Goal: Task Accomplishment & Management: Manage account settings

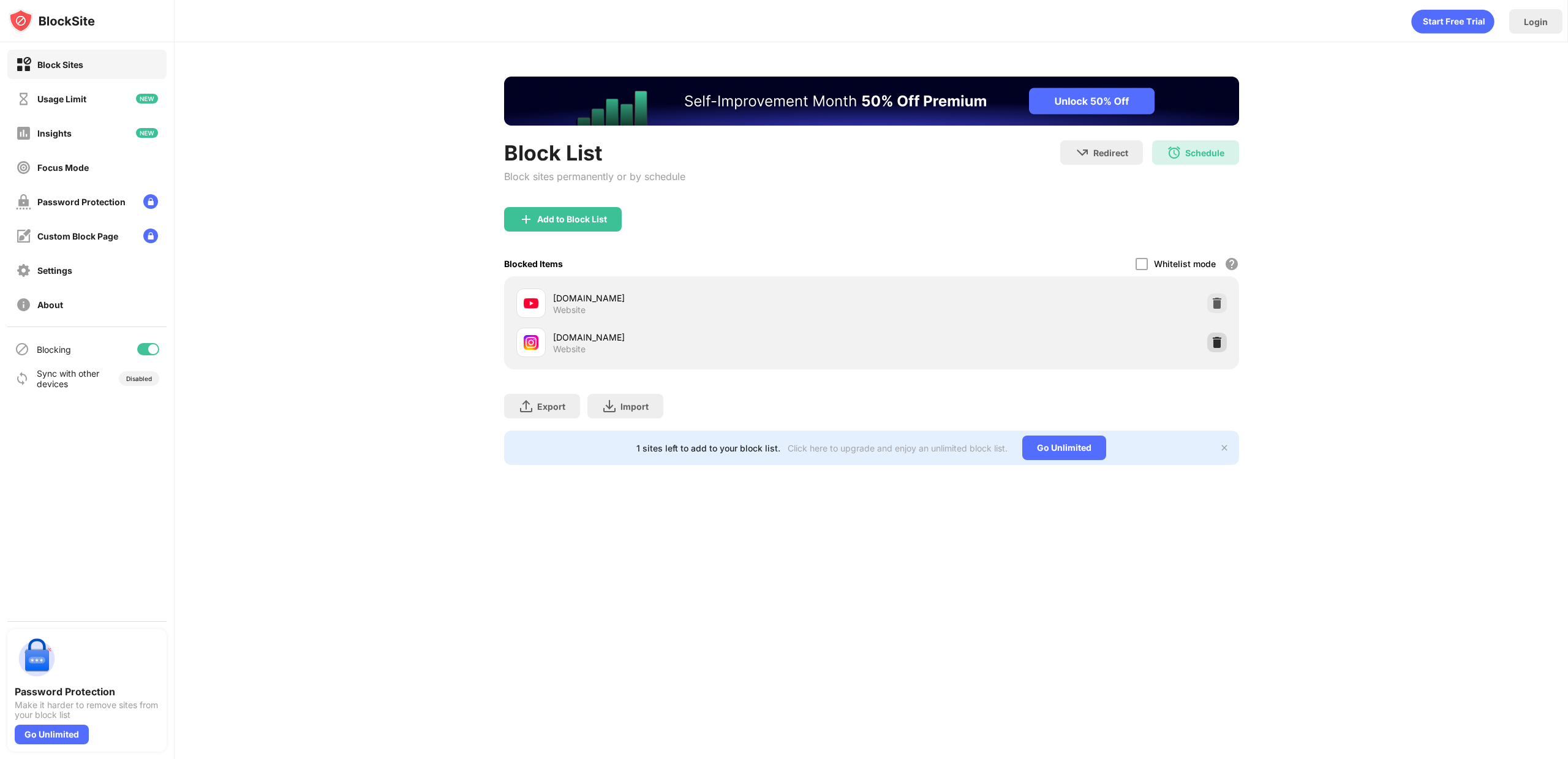
click at [1226, 343] on div at bounding box center [1217, 342] width 20 height 20
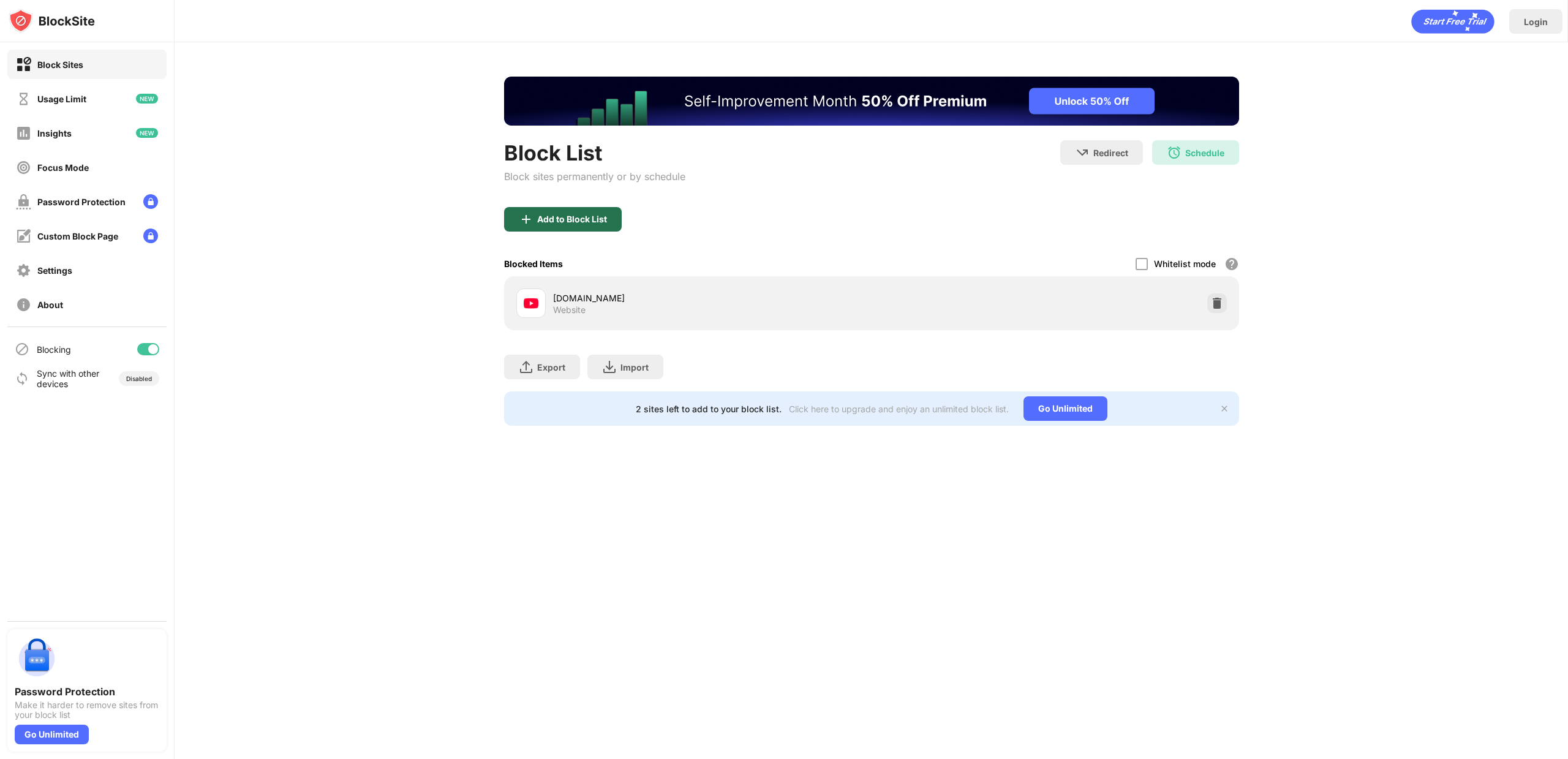
click at [583, 220] on div "Add to Block List" at bounding box center [572, 218] width 70 height 9
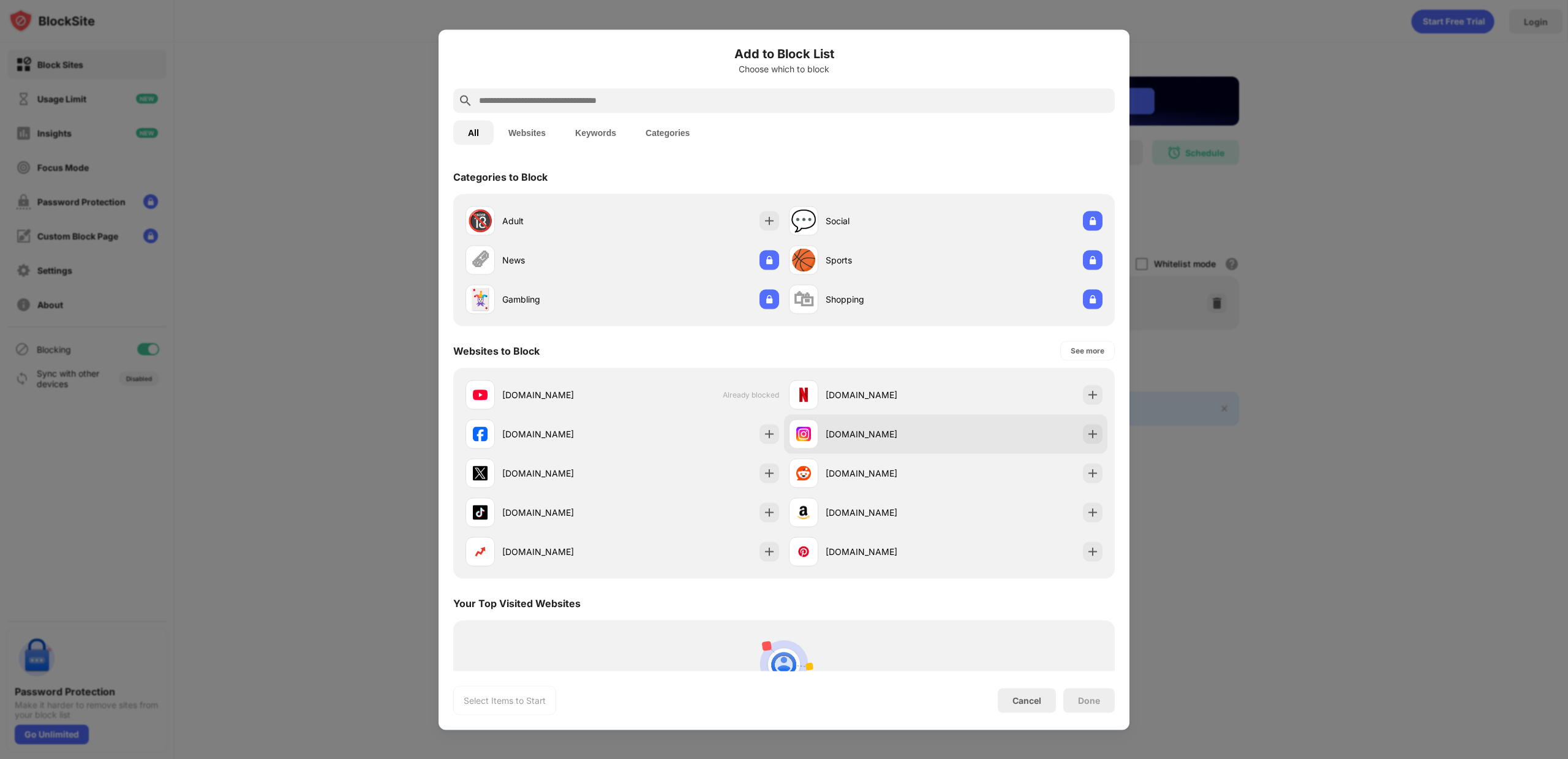
click at [836, 431] on div "[DOMAIN_NAME]" at bounding box center [886, 433] width 120 height 13
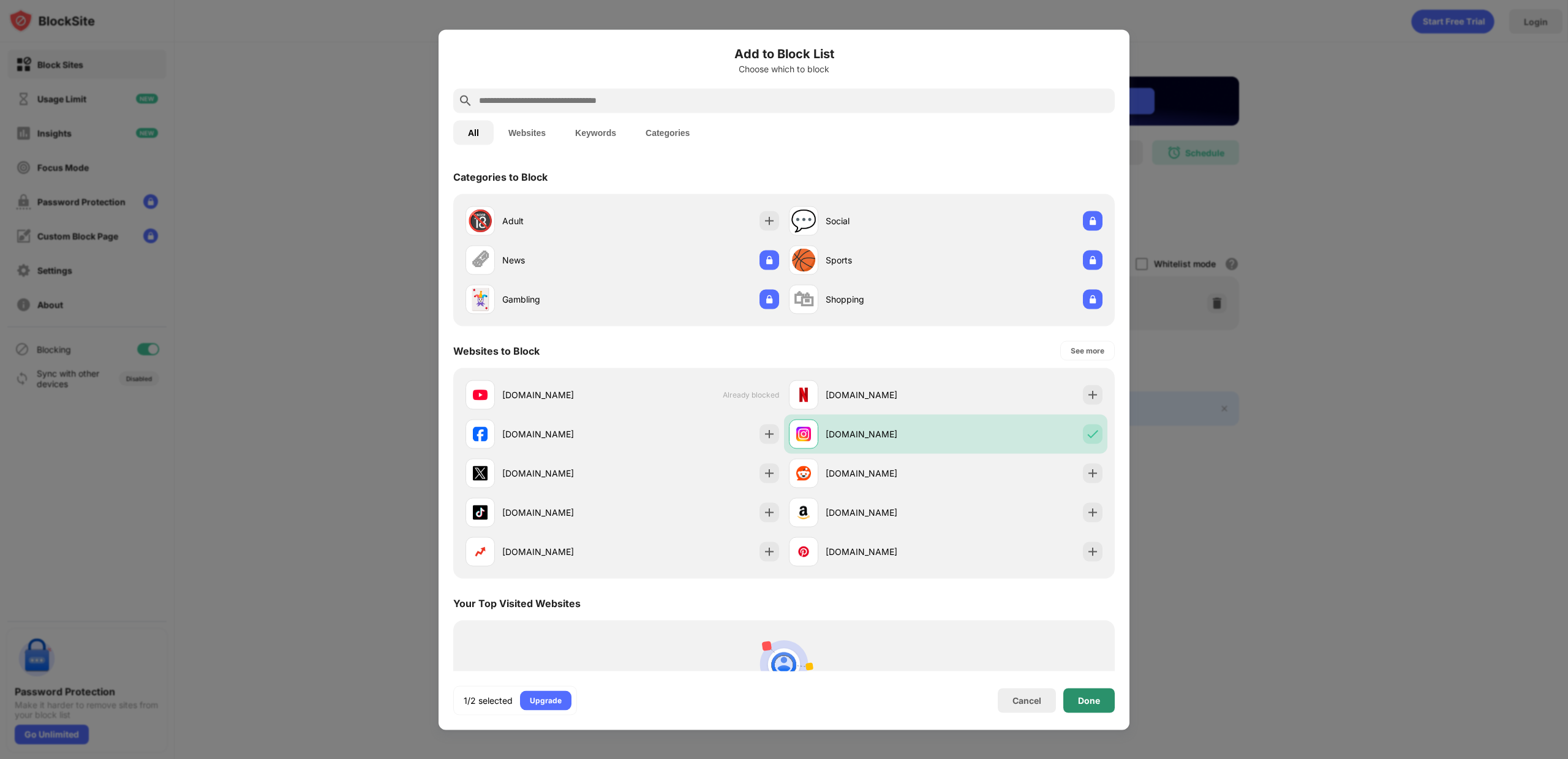
click at [1085, 704] on div "Done" at bounding box center [1090, 699] width 22 height 9
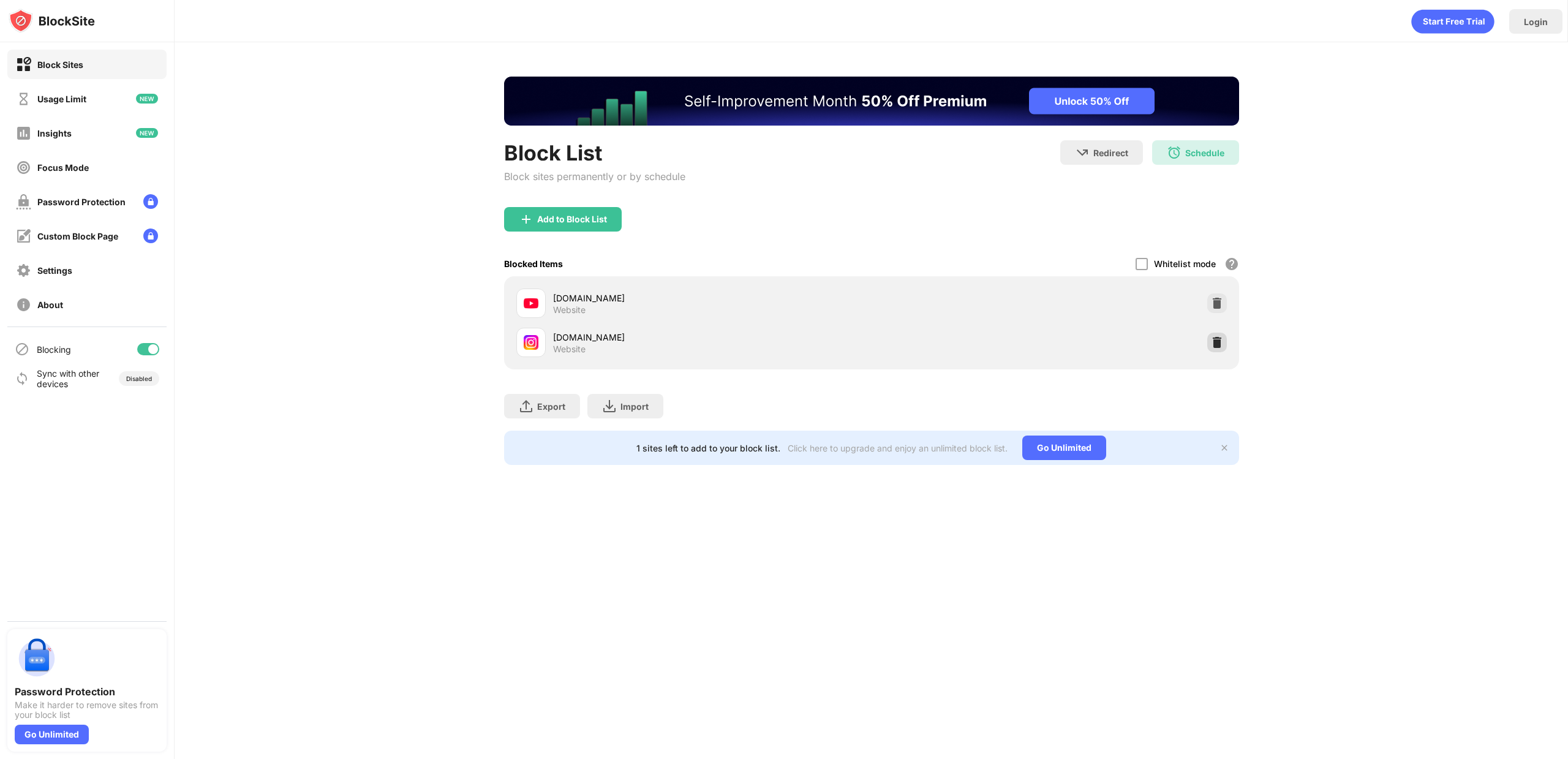
click at [1217, 339] on img at bounding box center [1217, 342] width 12 height 12
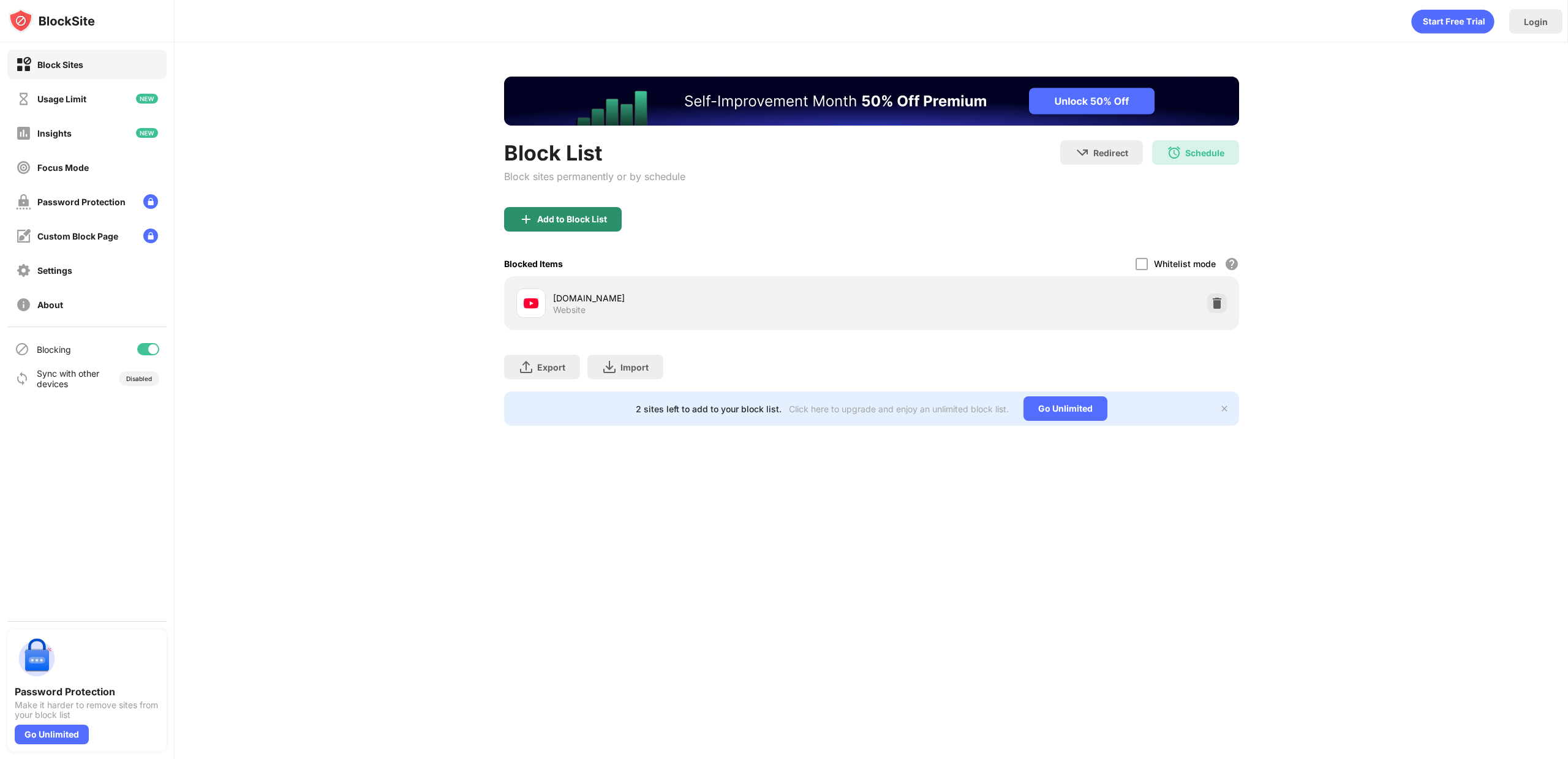
click at [610, 211] on div "Add to Block List" at bounding box center [563, 219] width 118 height 24
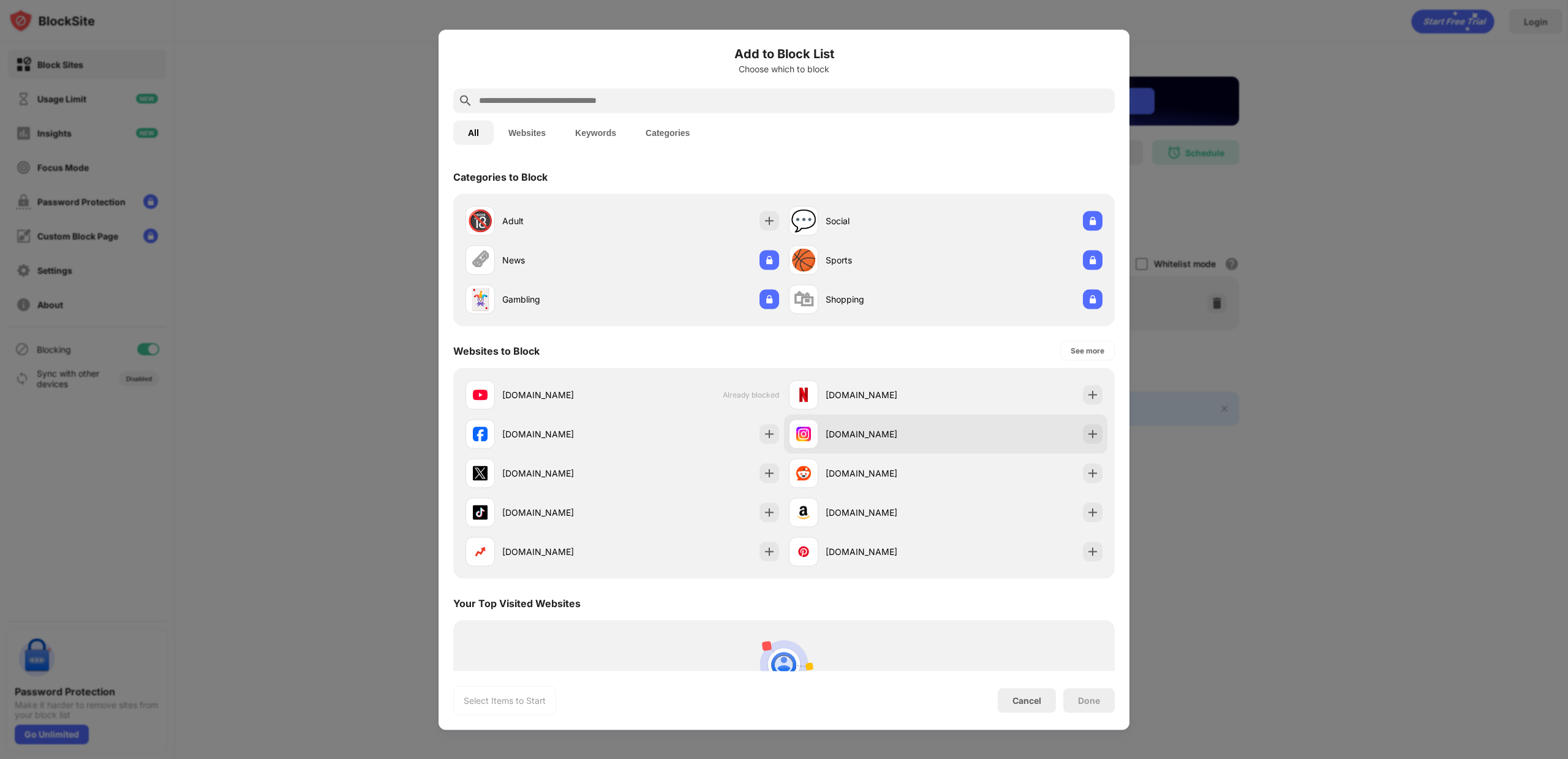
click at [901, 438] on div "[DOMAIN_NAME]" at bounding box center [886, 433] width 120 height 13
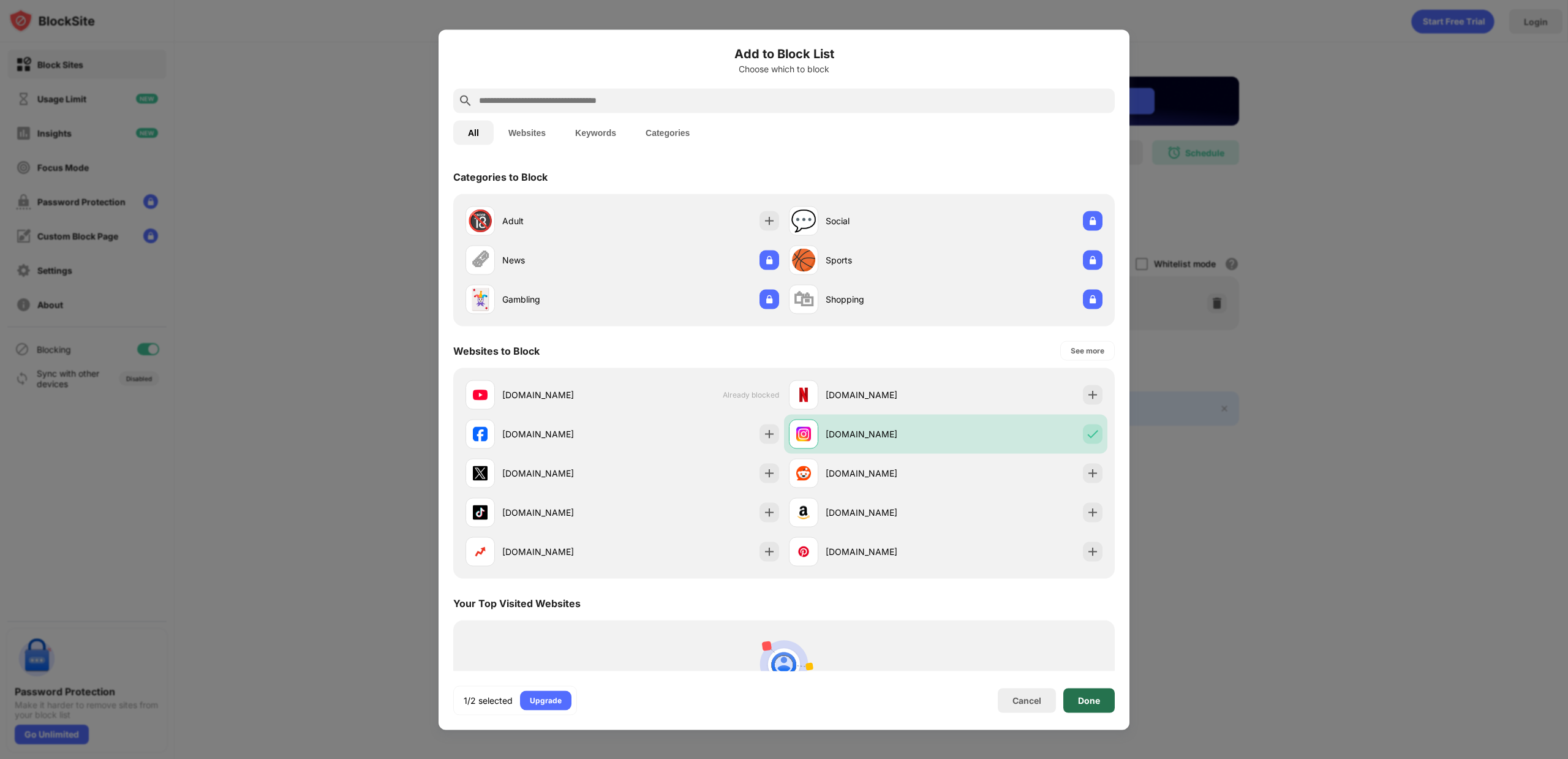
click at [1102, 700] on div "Done" at bounding box center [1090, 700] width 52 height 24
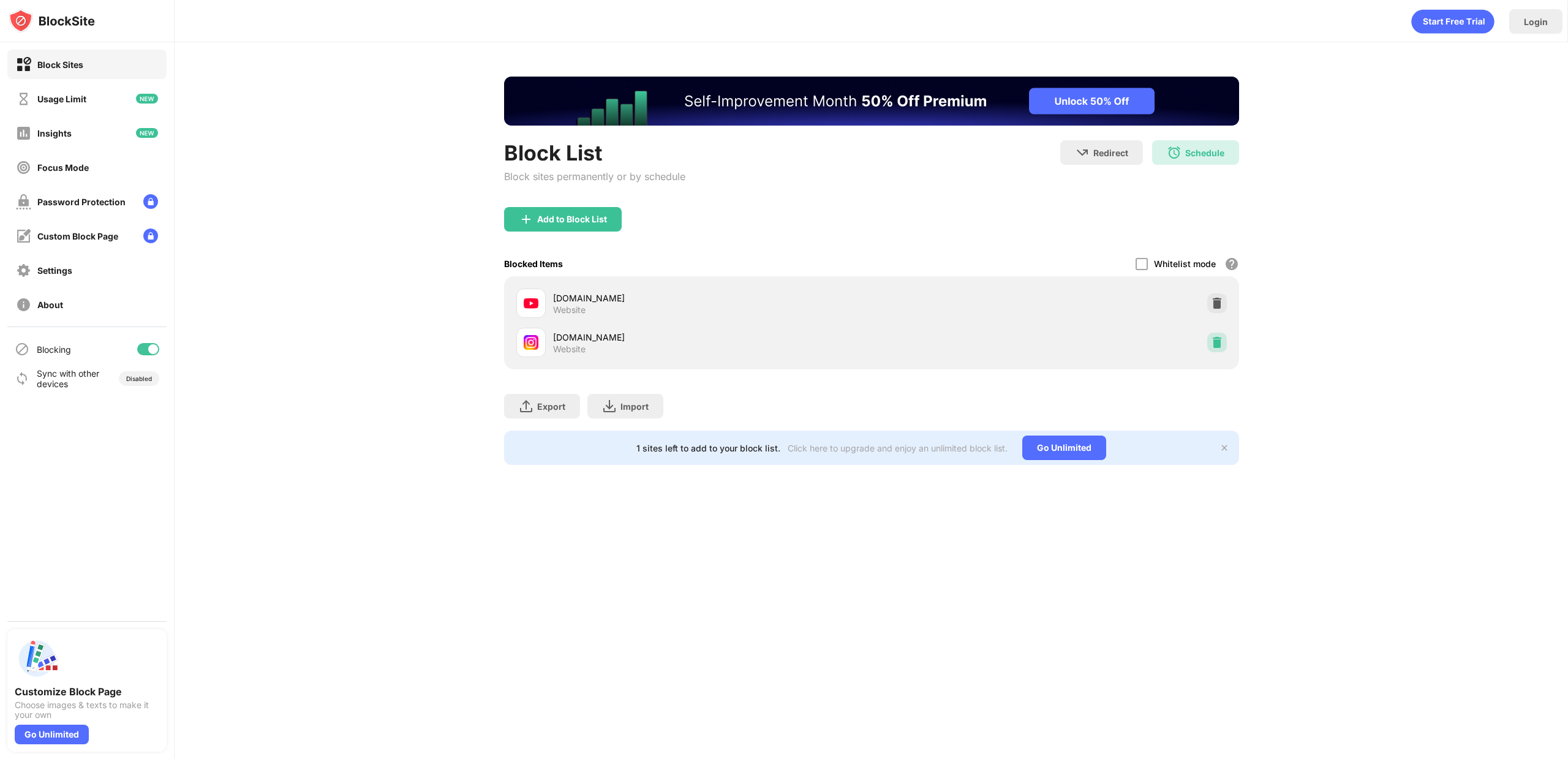
click at [1223, 346] on div at bounding box center [1217, 342] width 20 height 20
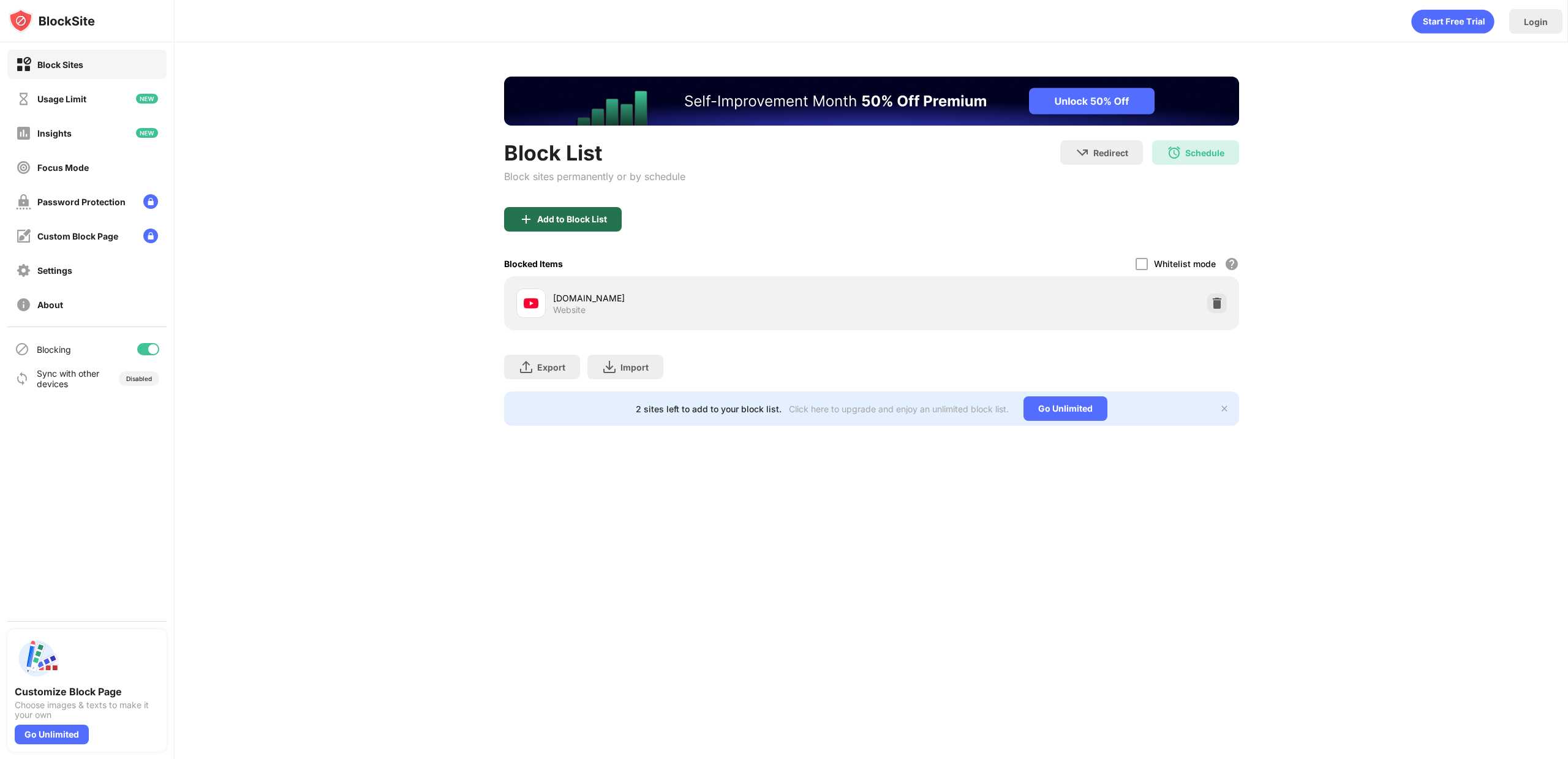
click at [583, 216] on div "Add to Block List" at bounding box center [572, 218] width 70 height 9
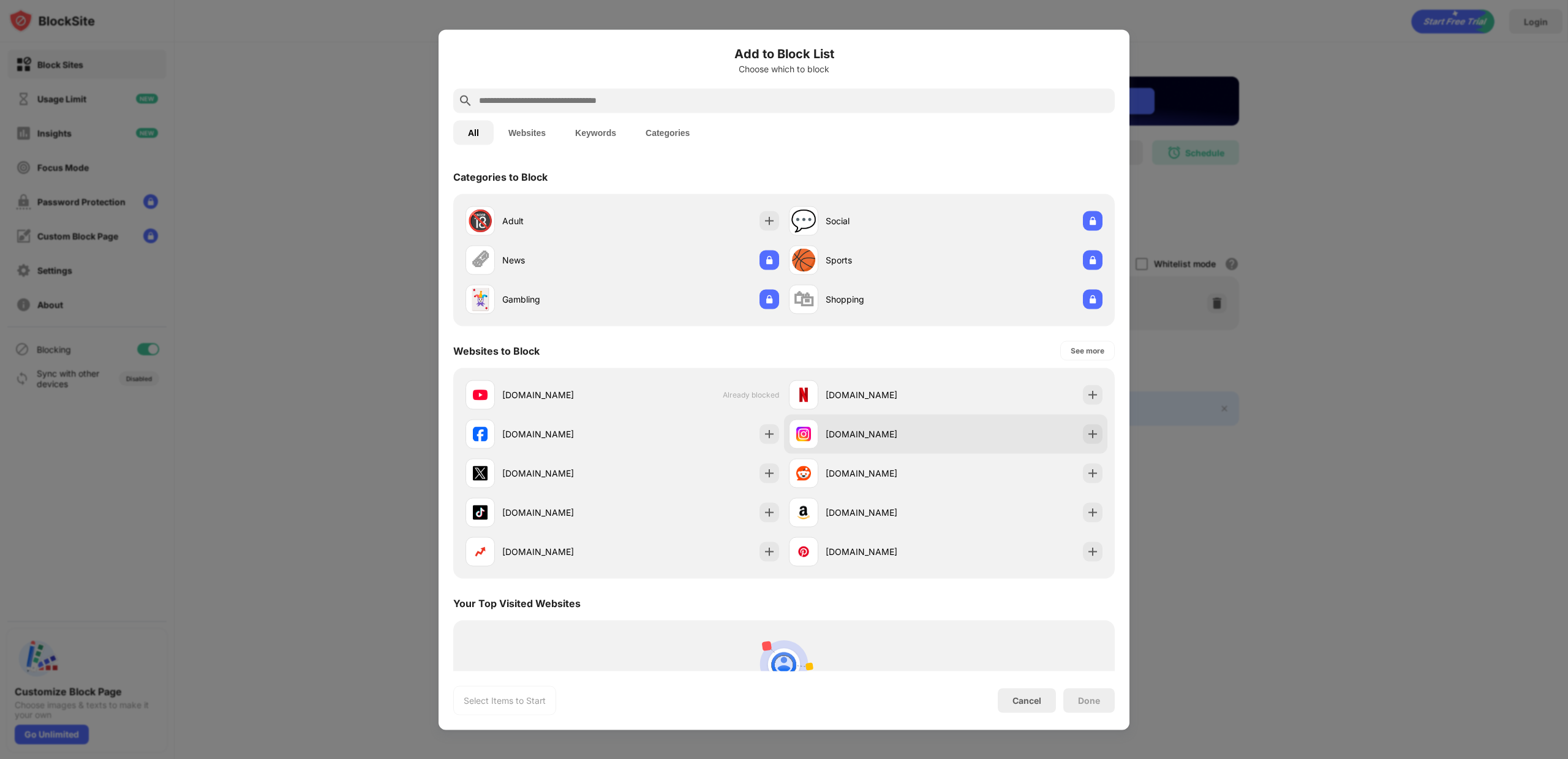
click at [873, 432] on div "[DOMAIN_NAME]" at bounding box center [886, 433] width 120 height 13
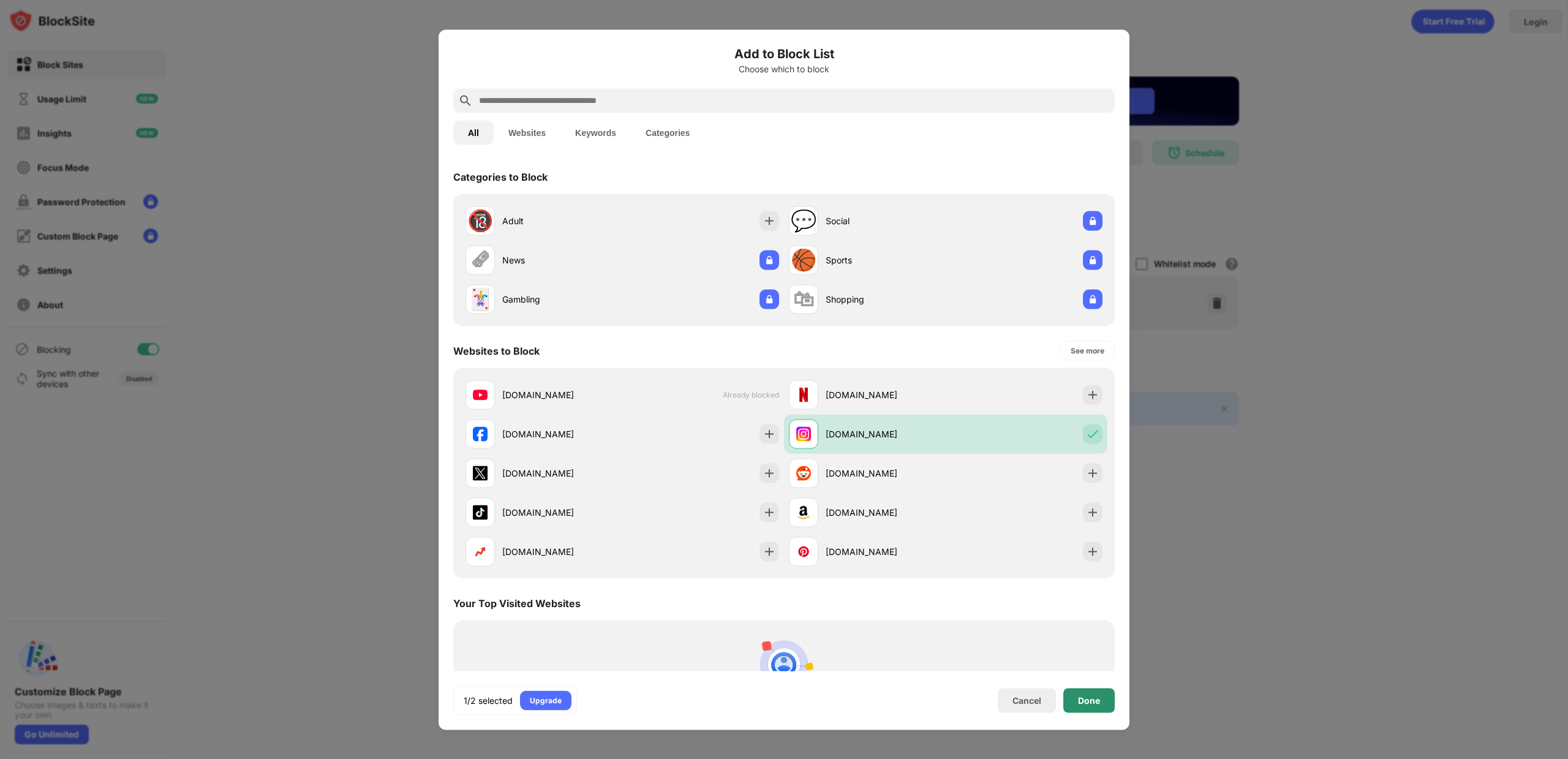
click at [1091, 693] on div "Done" at bounding box center [1090, 700] width 52 height 24
